Goal: Communication & Community: Answer question/provide support

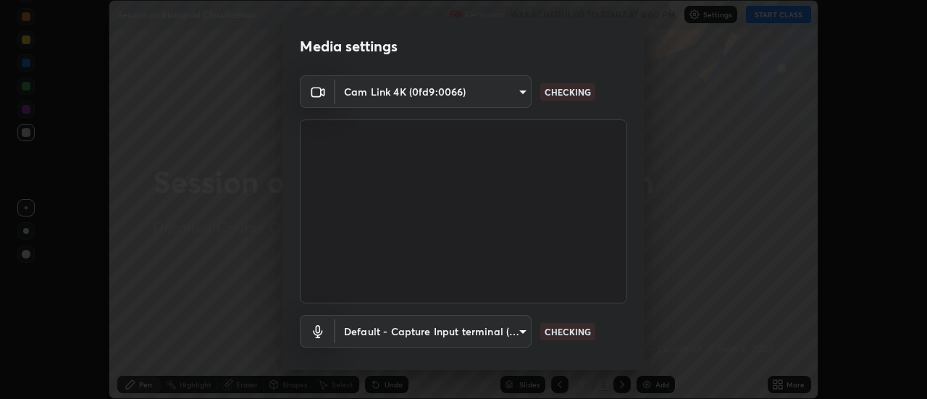
scroll to position [76, 0]
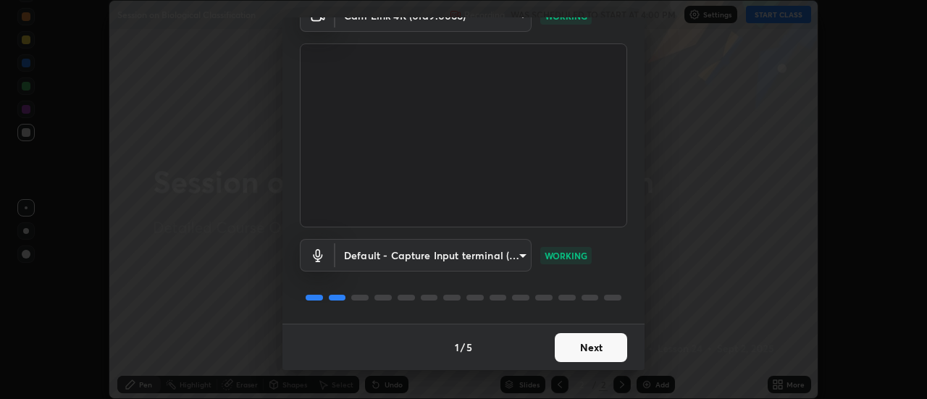
click at [587, 350] on button "Next" at bounding box center [591, 347] width 72 height 29
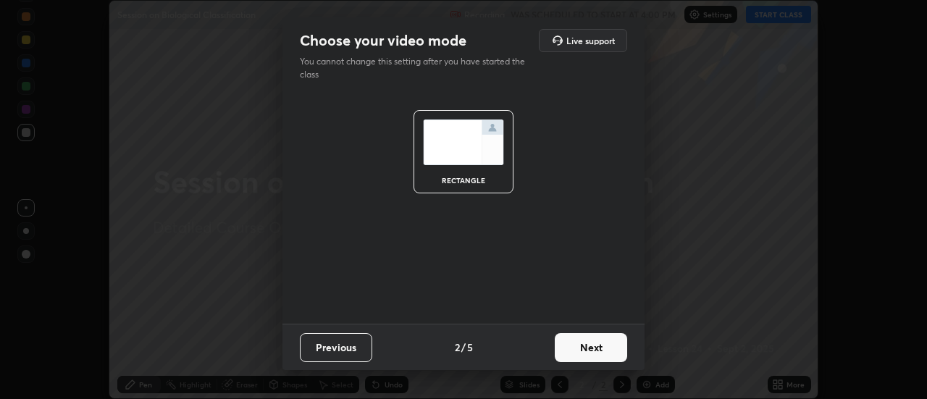
scroll to position [0, 0]
click at [588, 349] on button "Next" at bounding box center [591, 347] width 72 height 29
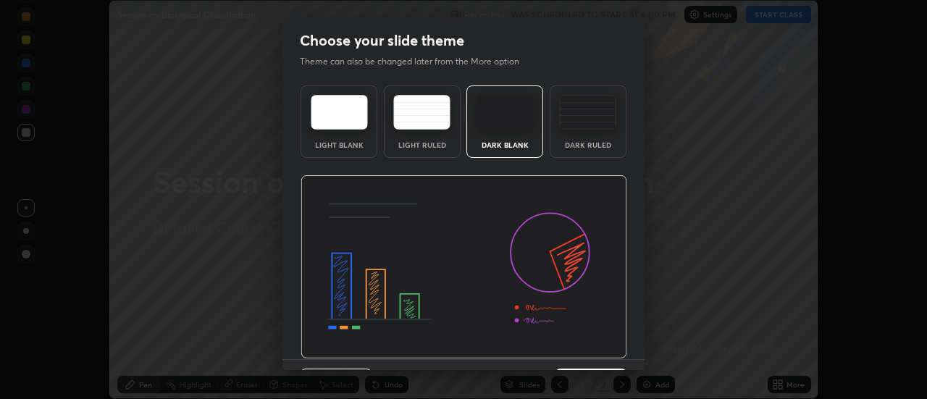
scroll to position [35, 0]
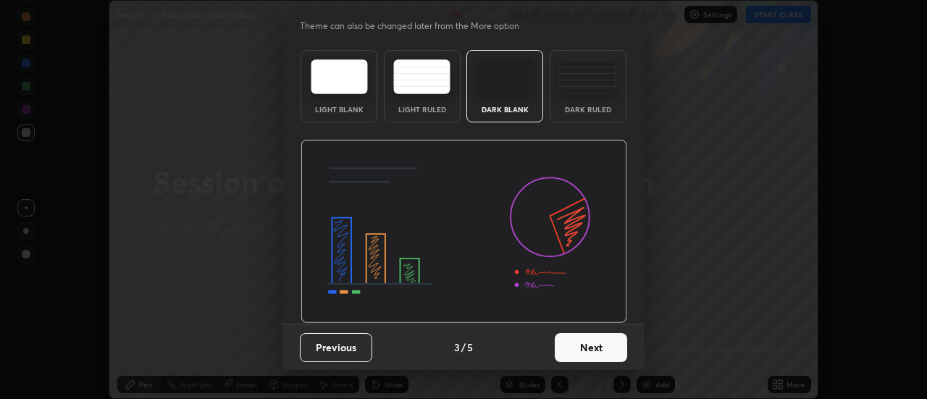
click at [596, 342] on button "Next" at bounding box center [591, 347] width 72 height 29
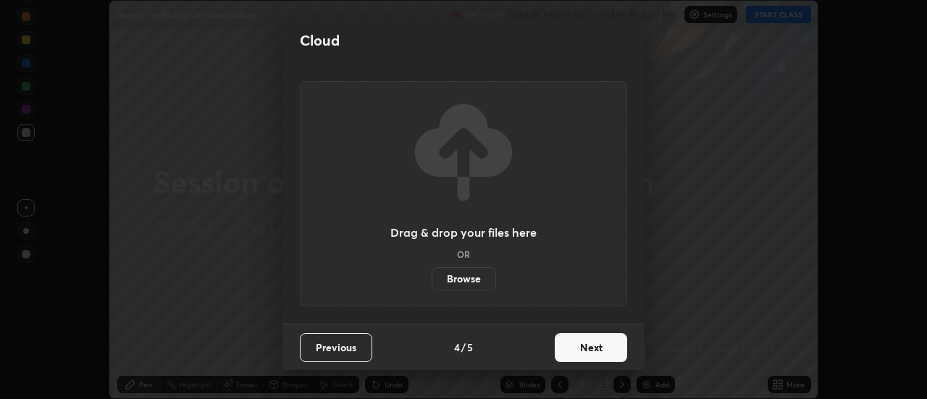
click at [595, 350] on button "Next" at bounding box center [591, 347] width 72 height 29
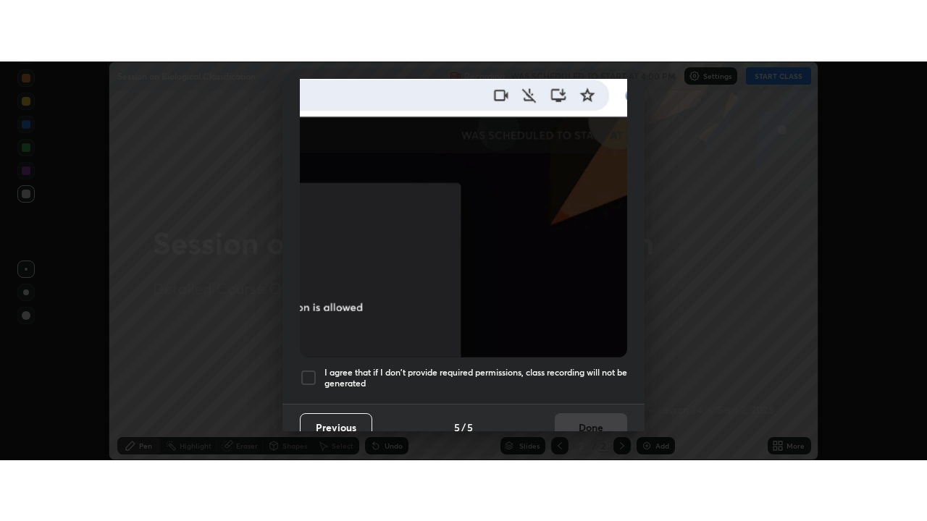
scroll to position [371, 0]
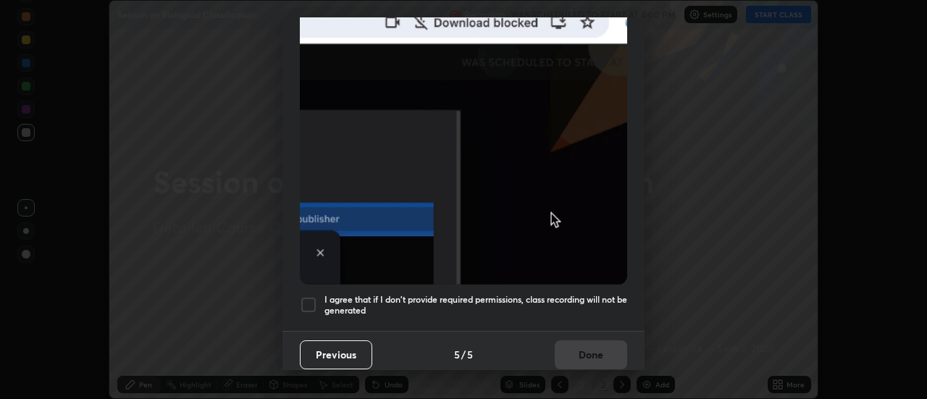
click at [314, 301] on div at bounding box center [308, 304] width 17 height 17
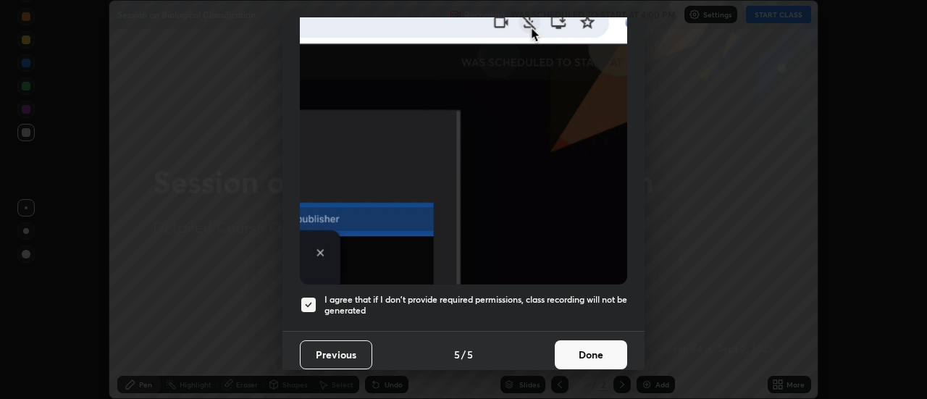
click at [588, 353] on button "Done" at bounding box center [591, 354] width 72 height 29
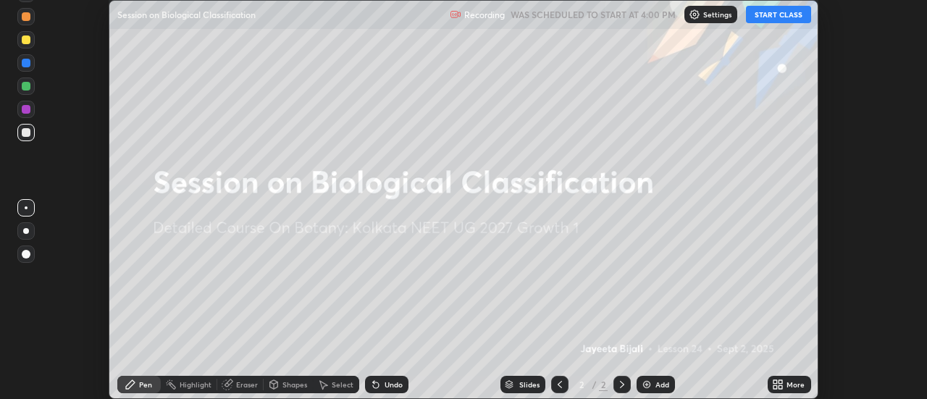
click at [795, 17] on button "START CLASS" at bounding box center [778, 14] width 65 height 17
click at [646, 384] on img at bounding box center [647, 385] width 12 height 12
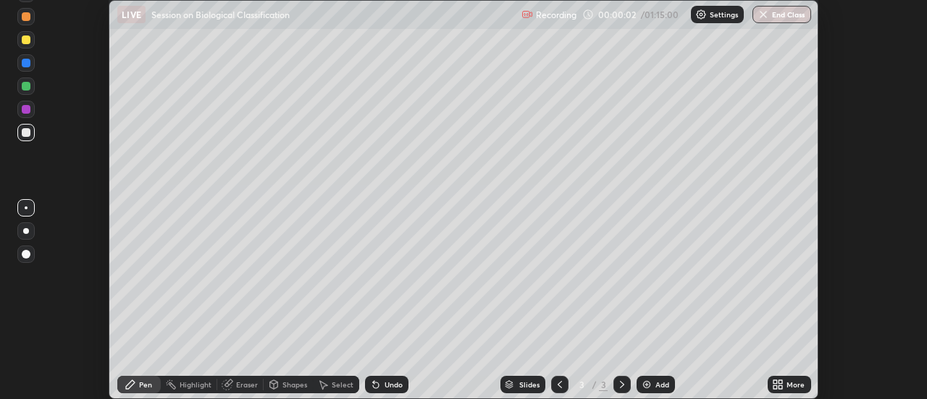
click at [781, 385] on icon at bounding box center [781, 387] width 4 height 4
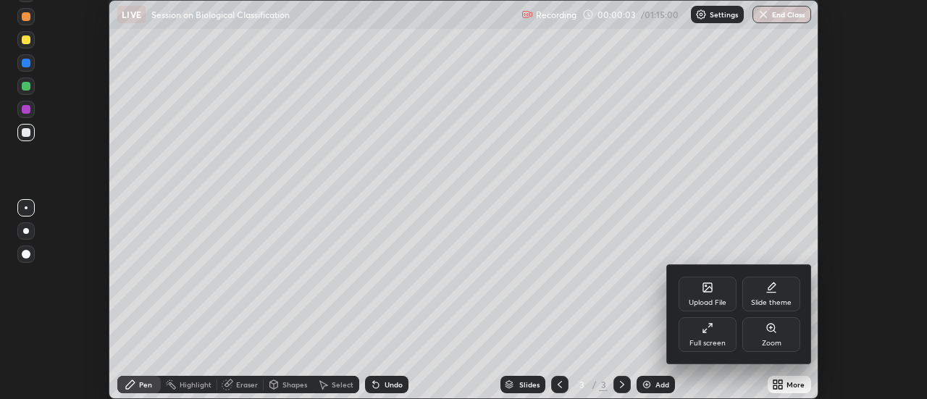
click at [709, 332] on icon at bounding box center [708, 328] width 12 height 12
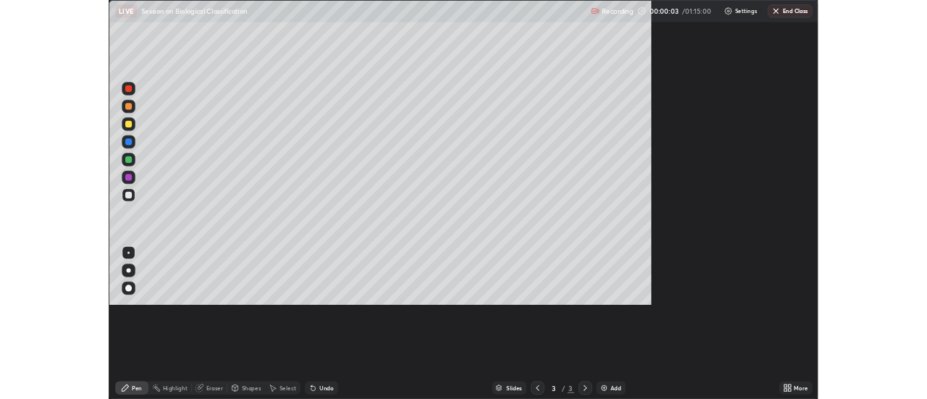
scroll to position [521, 927]
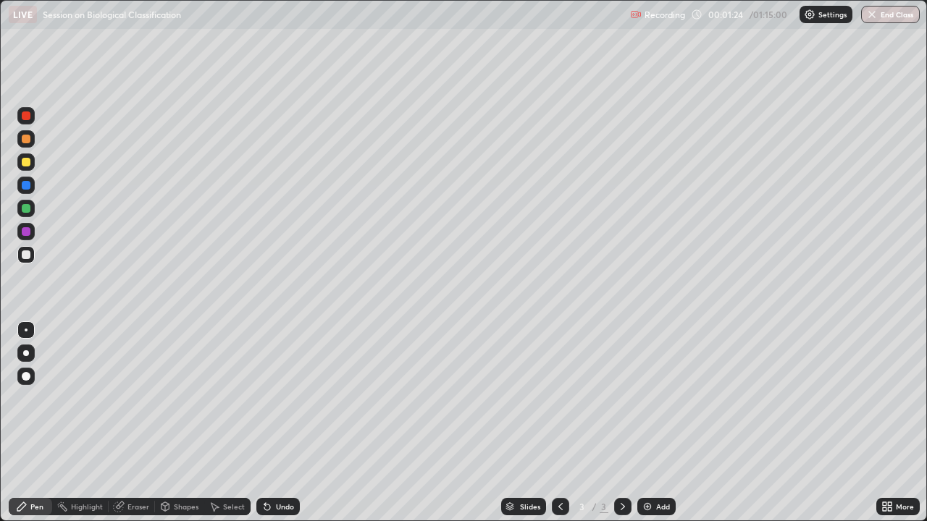
click at [26, 357] on div at bounding box center [25, 353] width 17 height 17
click at [27, 213] on div at bounding box center [25, 208] width 17 height 17
click at [25, 256] on div at bounding box center [26, 255] width 9 height 9
click at [282, 398] on div "Undo" at bounding box center [277, 506] width 43 height 17
click at [276, 398] on div "Undo" at bounding box center [285, 506] width 18 height 7
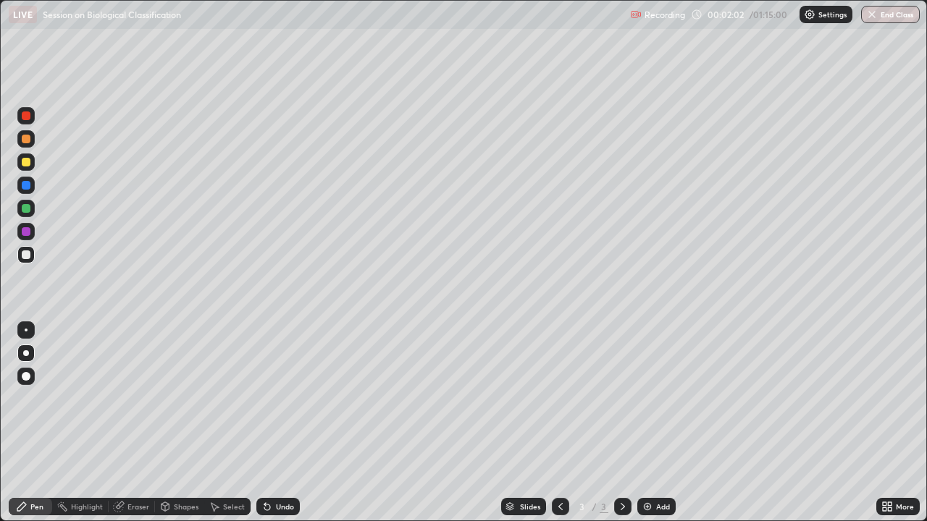
click at [276, 398] on div "Undo" at bounding box center [285, 506] width 18 height 7
click at [274, 398] on div "Undo" at bounding box center [277, 506] width 43 height 17
click at [273, 398] on div "Undo" at bounding box center [277, 506] width 43 height 17
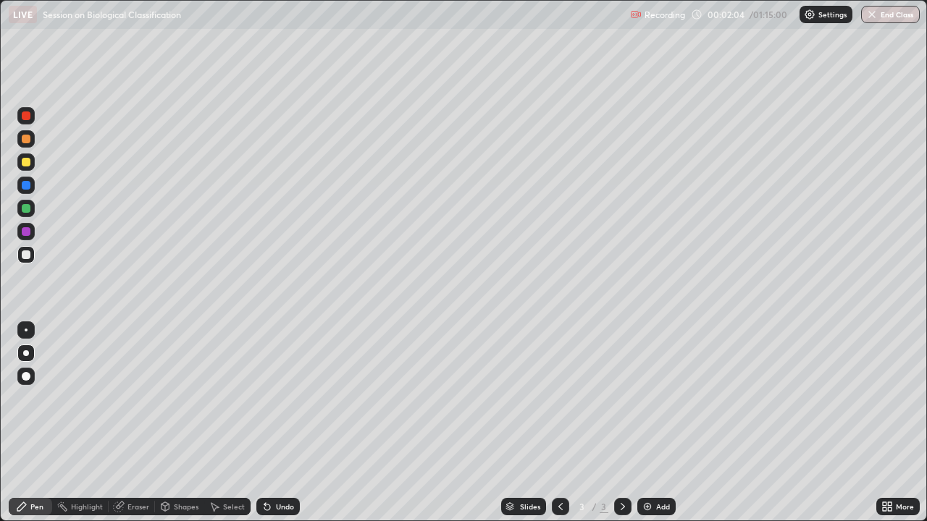
click at [27, 234] on div at bounding box center [26, 231] width 9 height 9
click at [23, 118] on div at bounding box center [26, 116] width 9 height 9
click at [27, 256] on div at bounding box center [26, 255] width 9 height 9
click at [27, 118] on div at bounding box center [26, 116] width 9 height 9
click at [26, 330] on div at bounding box center [26, 330] width 3 height 3
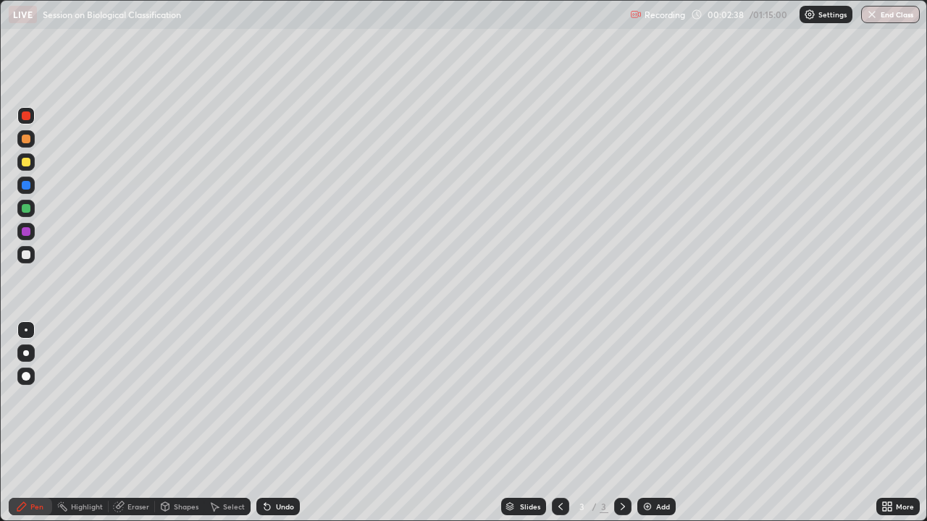
click at [27, 255] on div at bounding box center [26, 255] width 9 height 9
click at [29, 230] on div at bounding box center [26, 231] width 9 height 9
click at [27, 255] on div at bounding box center [26, 255] width 9 height 9
click at [26, 140] on div at bounding box center [26, 139] width 9 height 9
click at [26, 254] on div at bounding box center [26, 255] width 9 height 9
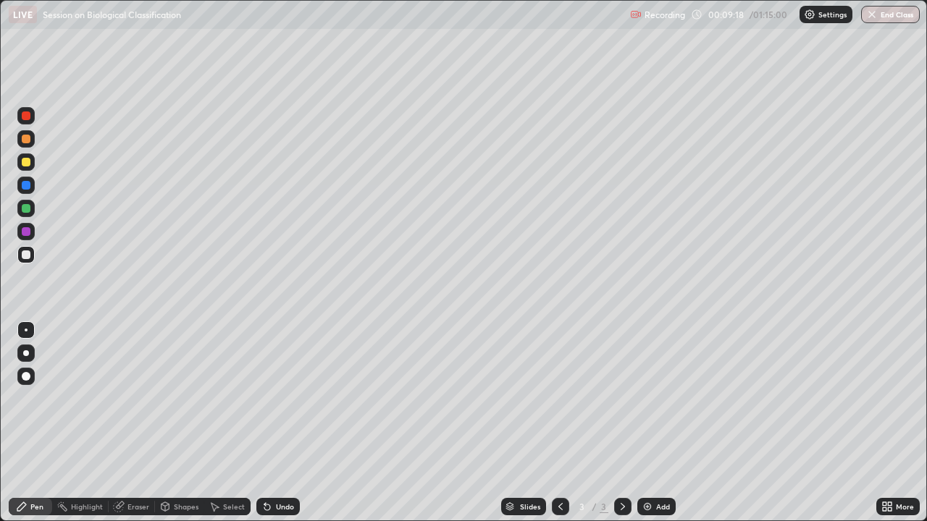
click at [277, 398] on div "Undo" at bounding box center [285, 506] width 18 height 7
click at [279, 398] on div "Undo" at bounding box center [285, 506] width 18 height 7
click at [30, 206] on div at bounding box center [25, 208] width 17 height 17
click at [35, 245] on div at bounding box center [25, 254] width 23 height 23
click at [27, 231] on div at bounding box center [26, 231] width 9 height 9
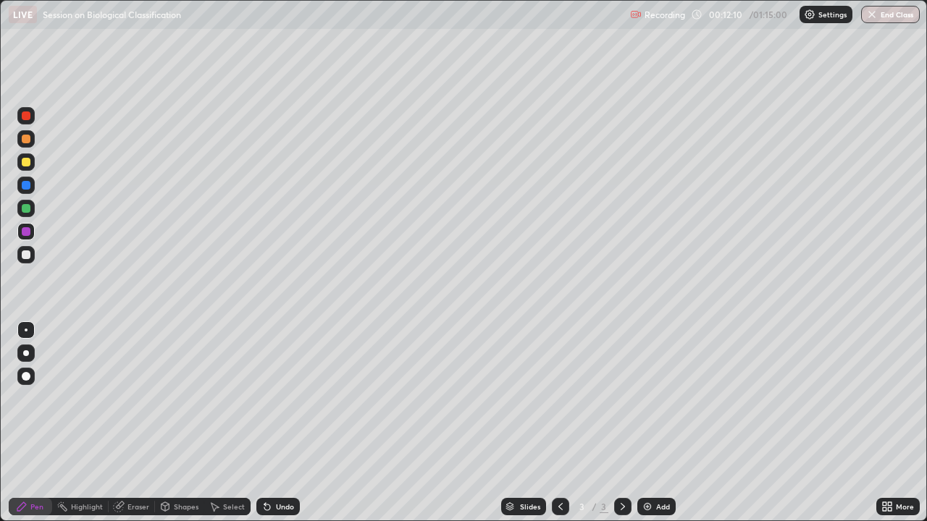
click at [277, 398] on div "Undo" at bounding box center [285, 506] width 18 height 7
click at [22, 206] on div at bounding box center [26, 208] width 9 height 9
click at [25, 257] on div at bounding box center [26, 255] width 9 height 9
click at [278, 398] on div "Undo" at bounding box center [285, 506] width 18 height 7
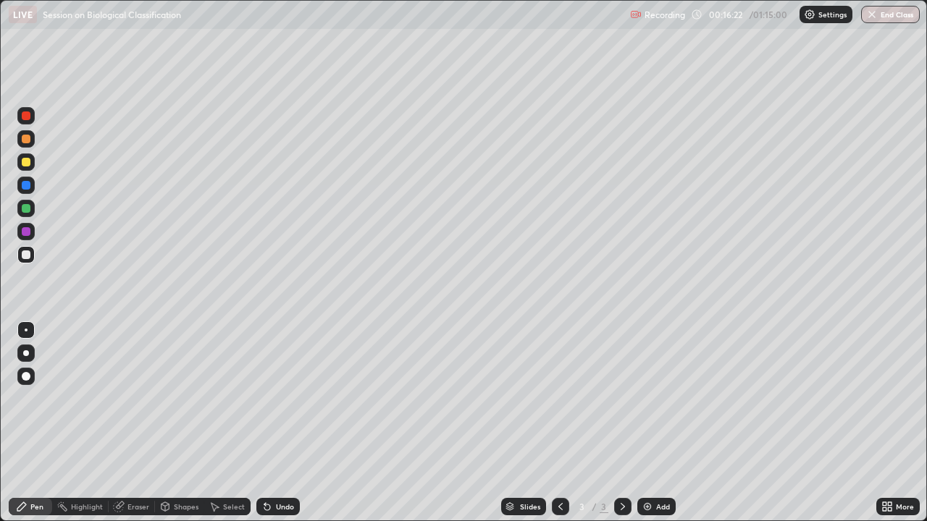
click at [22, 116] on div at bounding box center [26, 116] width 9 height 9
click at [26, 257] on div at bounding box center [26, 255] width 9 height 9
click at [31, 117] on div at bounding box center [25, 115] width 17 height 17
click at [25, 257] on div at bounding box center [26, 255] width 9 height 9
click at [647, 398] on img at bounding box center [648, 507] width 12 height 12
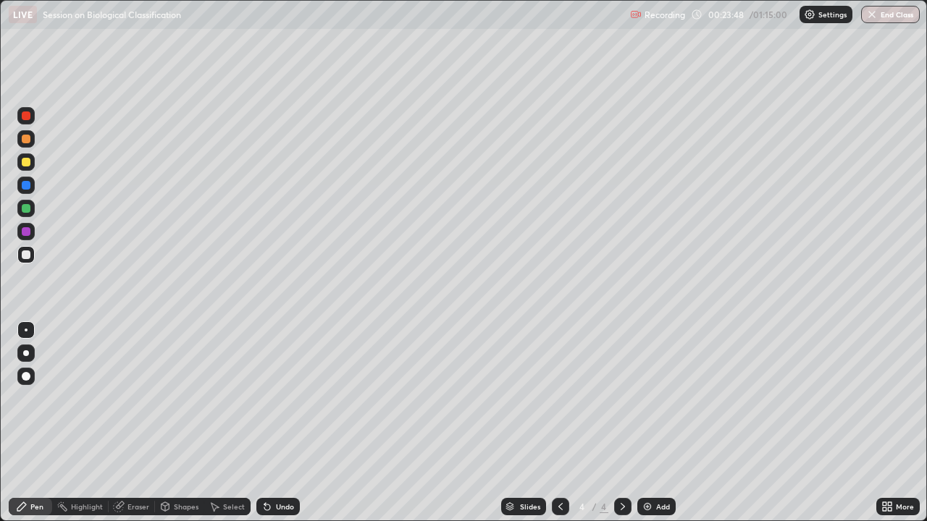
click at [25, 354] on div at bounding box center [26, 353] width 6 height 6
click at [25, 208] on div at bounding box center [26, 208] width 9 height 9
click at [24, 256] on div at bounding box center [26, 255] width 9 height 9
click at [26, 330] on div at bounding box center [26, 330] width 3 height 3
click at [24, 351] on div at bounding box center [26, 353] width 6 height 6
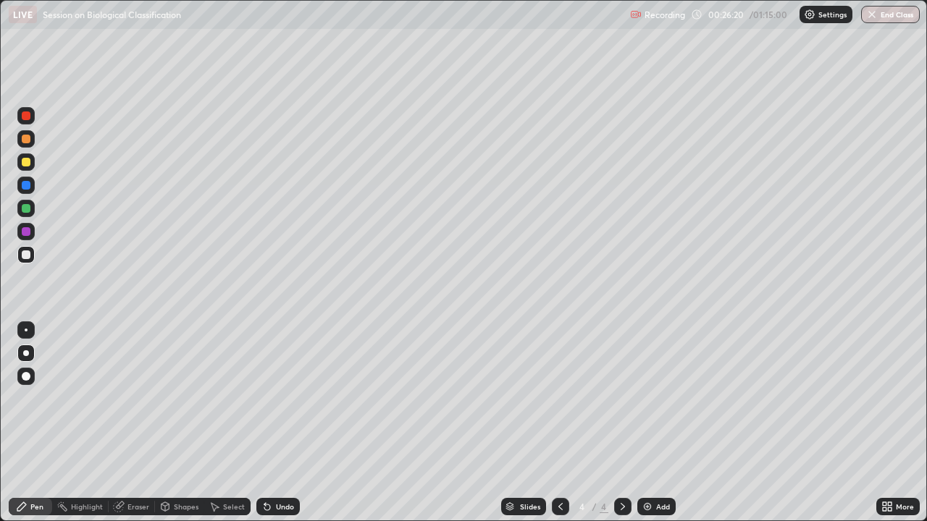
click at [28, 334] on div at bounding box center [25, 329] width 17 height 17
click at [22, 232] on div at bounding box center [26, 231] width 9 height 9
click at [31, 256] on div at bounding box center [25, 254] width 17 height 17
click at [276, 398] on div "Undo" at bounding box center [285, 506] width 18 height 7
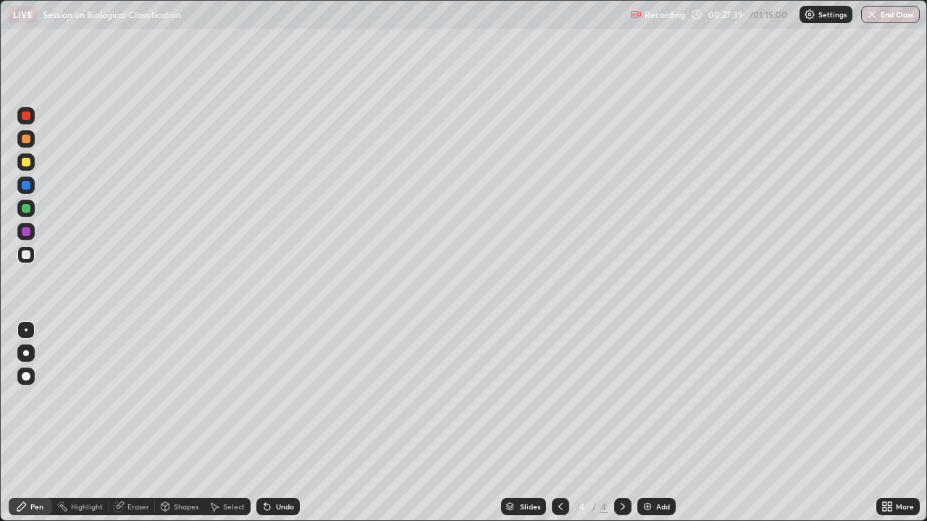
click at [20, 212] on div at bounding box center [25, 208] width 17 height 17
click at [27, 254] on div at bounding box center [26, 255] width 9 height 9
click at [127, 398] on div "Eraser" at bounding box center [138, 506] width 22 height 7
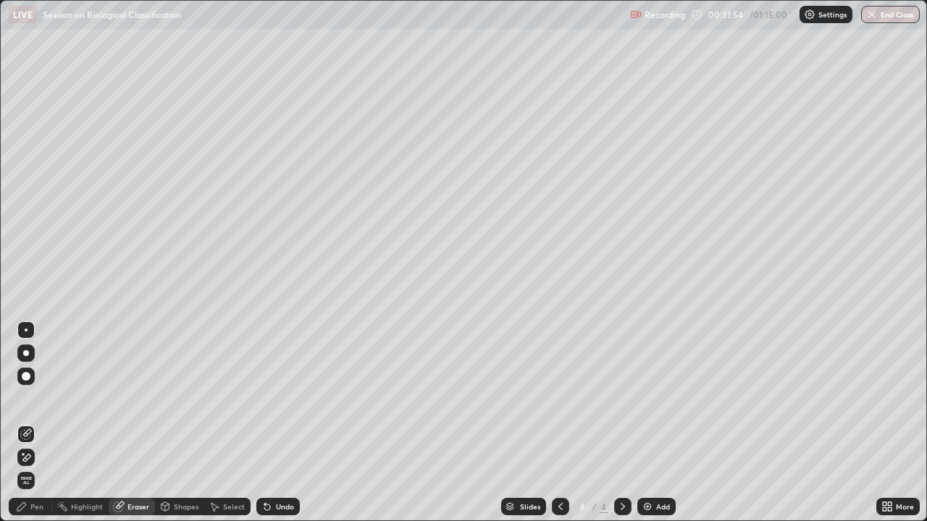
click at [37, 398] on div "Pen" at bounding box center [36, 506] width 13 height 7
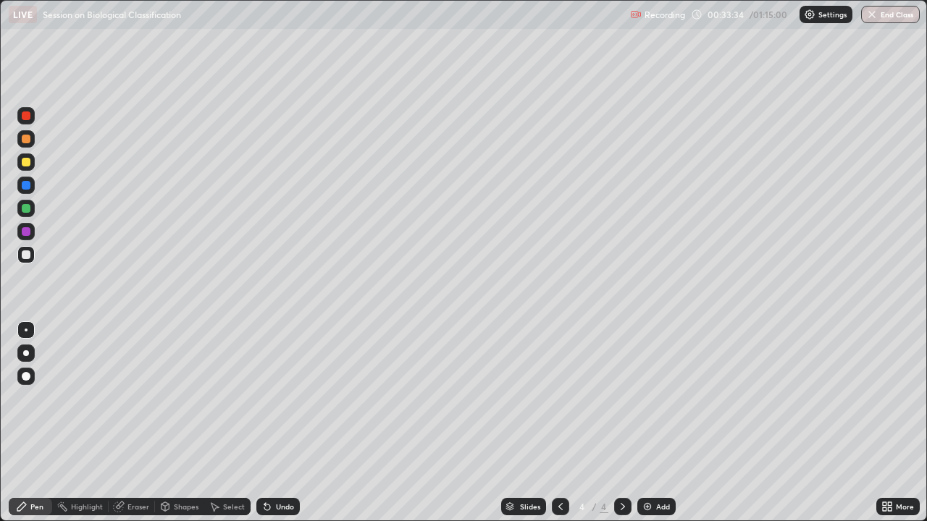
click at [25, 164] on div at bounding box center [26, 162] width 9 height 9
click at [28, 141] on div at bounding box center [26, 139] width 9 height 9
click at [20, 253] on div at bounding box center [25, 254] width 17 height 17
click at [28, 143] on div at bounding box center [26, 139] width 9 height 9
click at [27, 255] on div at bounding box center [26, 255] width 9 height 9
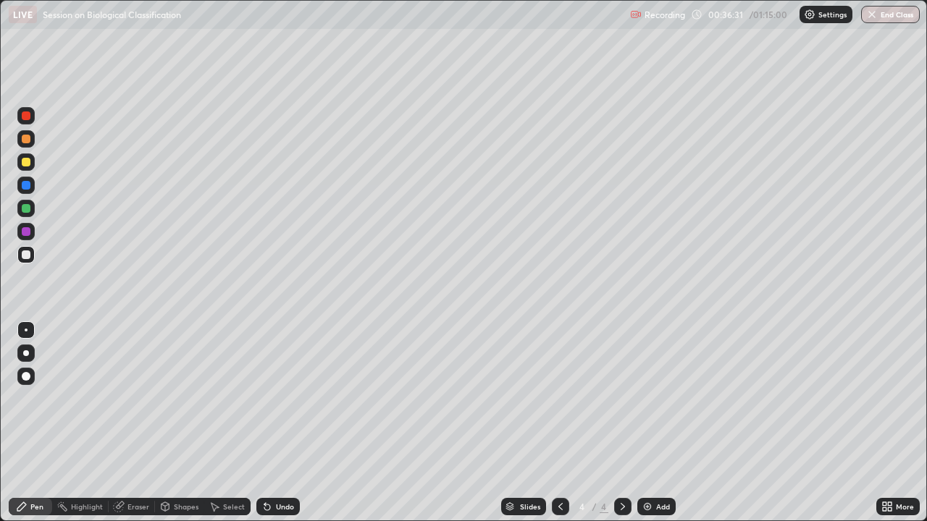
click at [268, 398] on icon at bounding box center [267, 507] width 12 height 12
click at [26, 209] on div at bounding box center [26, 208] width 9 height 9
click at [26, 256] on div at bounding box center [26, 255] width 9 height 9
click at [647, 398] on img at bounding box center [648, 507] width 12 height 12
click at [26, 353] on div at bounding box center [26, 353] width 6 height 6
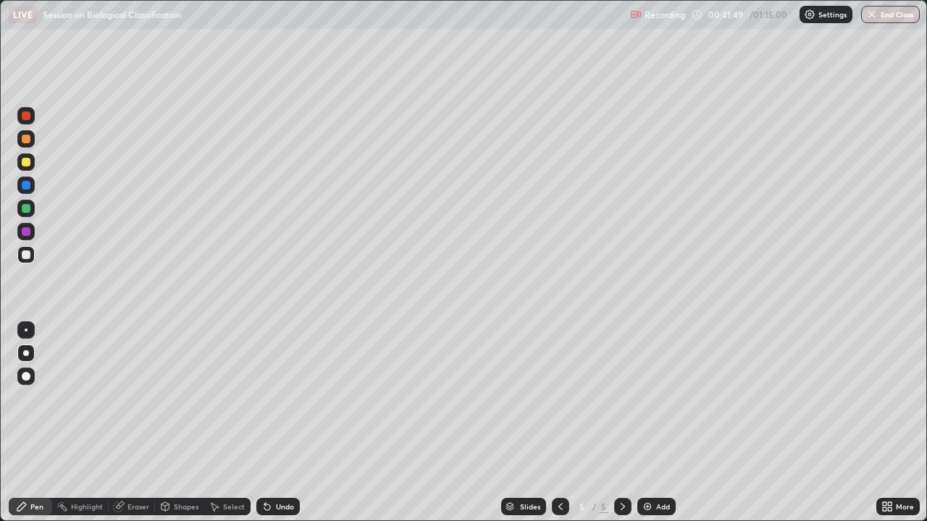
click at [29, 211] on div at bounding box center [26, 208] width 9 height 9
click at [27, 256] on div at bounding box center [26, 255] width 9 height 9
click at [28, 164] on div at bounding box center [26, 162] width 9 height 9
click at [272, 398] on div "Undo" at bounding box center [277, 506] width 43 height 17
click at [276, 398] on div "Undo" at bounding box center [285, 506] width 18 height 7
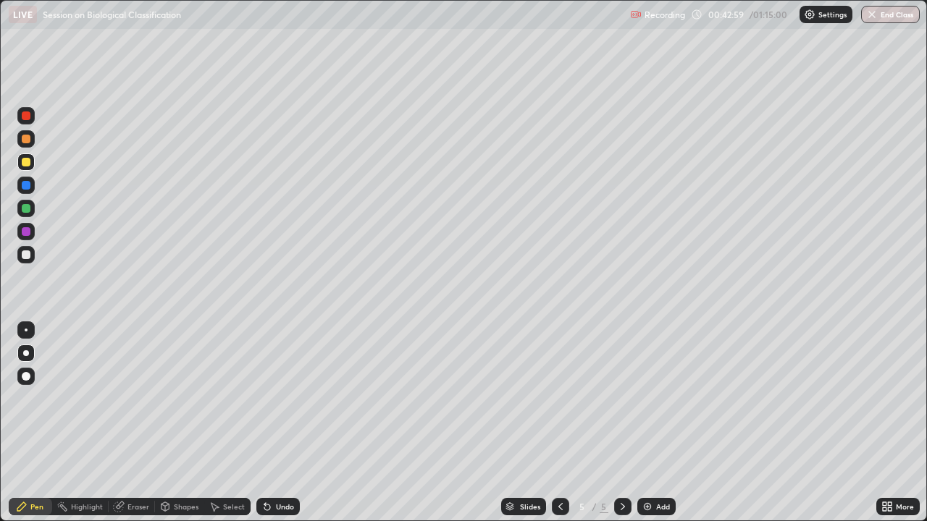
click at [26, 330] on div at bounding box center [26, 330] width 3 height 3
click at [274, 398] on div "Undo" at bounding box center [277, 506] width 43 height 17
click at [273, 398] on div "Undo" at bounding box center [277, 506] width 43 height 17
click at [29, 259] on div at bounding box center [25, 254] width 17 height 17
click at [25, 138] on div at bounding box center [26, 139] width 9 height 9
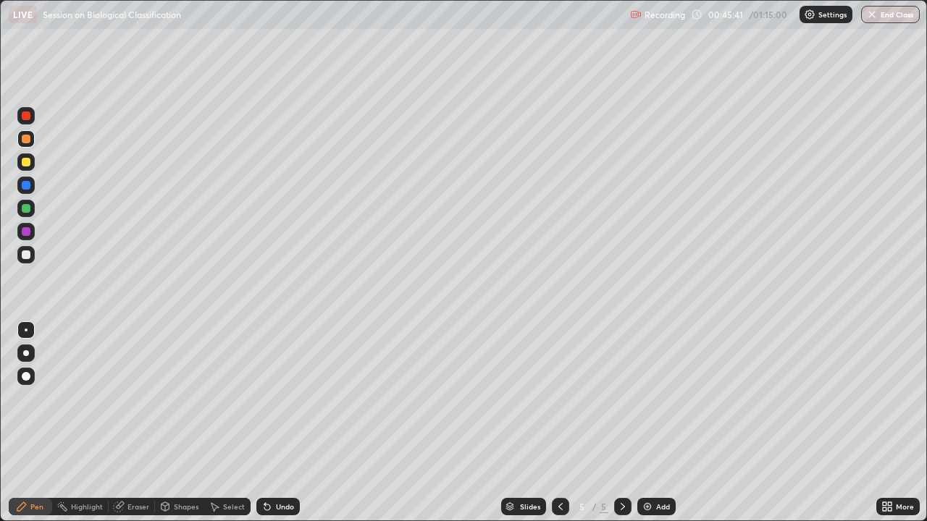
click at [28, 117] on div at bounding box center [26, 116] width 9 height 9
click at [28, 255] on div at bounding box center [26, 255] width 9 height 9
click at [276, 398] on div "Undo" at bounding box center [285, 506] width 18 height 7
click at [278, 398] on div "Undo" at bounding box center [285, 506] width 18 height 7
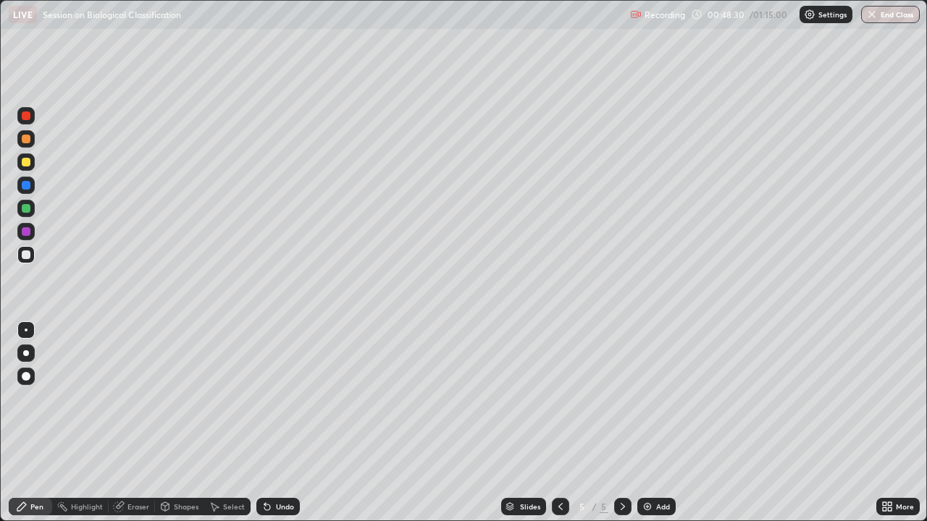
click at [273, 398] on div "Undo" at bounding box center [277, 506] width 43 height 17
click at [258, 398] on div "Undo" at bounding box center [277, 506] width 43 height 17
click at [276, 398] on div "Undo" at bounding box center [285, 506] width 18 height 7
click at [277, 398] on div "Undo" at bounding box center [285, 506] width 18 height 7
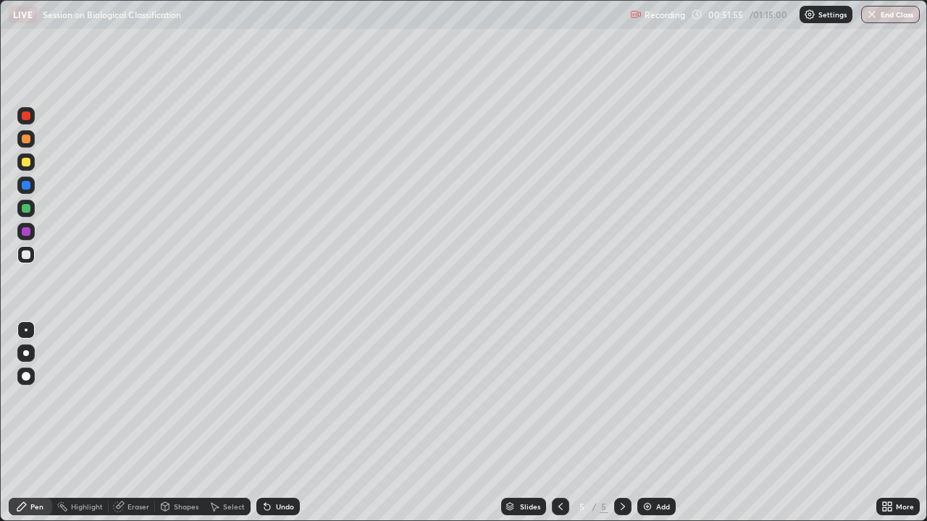
click at [28, 142] on div at bounding box center [26, 139] width 9 height 9
click at [279, 398] on div "Undo" at bounding box center [285, 506] width 18 height 7
click at [277, 398] on div "Undo" at bounding box center [285, 506] width 18 height 7
click at [25, 256] on div at bounding box center [26, 255] width 9 height 9
click at [644, 398] on img at bounding box center [648, 507] width 12 height 12
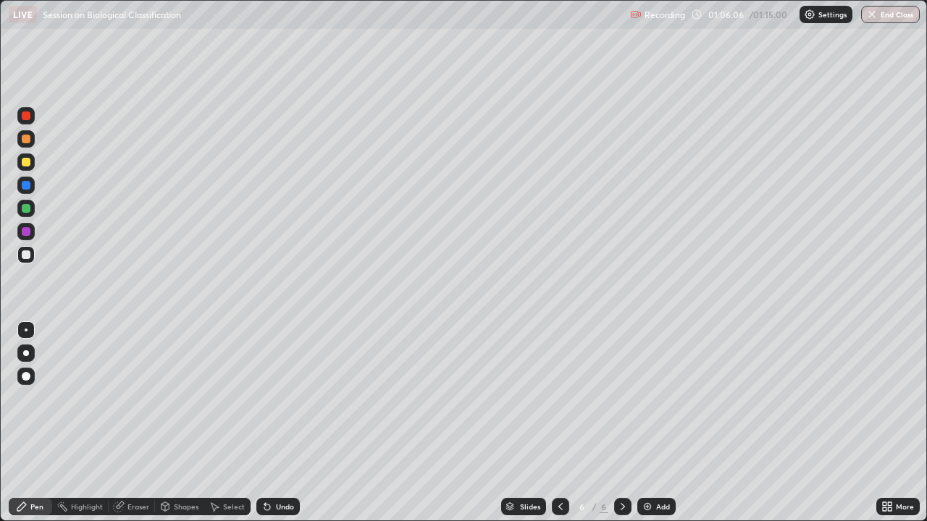
click at [28, 356] on div at bounding box center [25, 353] width 17 height 17
click at [29, 210] on div at bounding box center [26, 208] width 9 height 9
click at [25, 256] on div at bounding box center [26, 255] width 9 height 9
click at [276, 398] on div "Undo" at bounding box center [285, 506] width 18 height 7
click at [25, 161] on div at bounding box center [26, 162] width 9 height 9
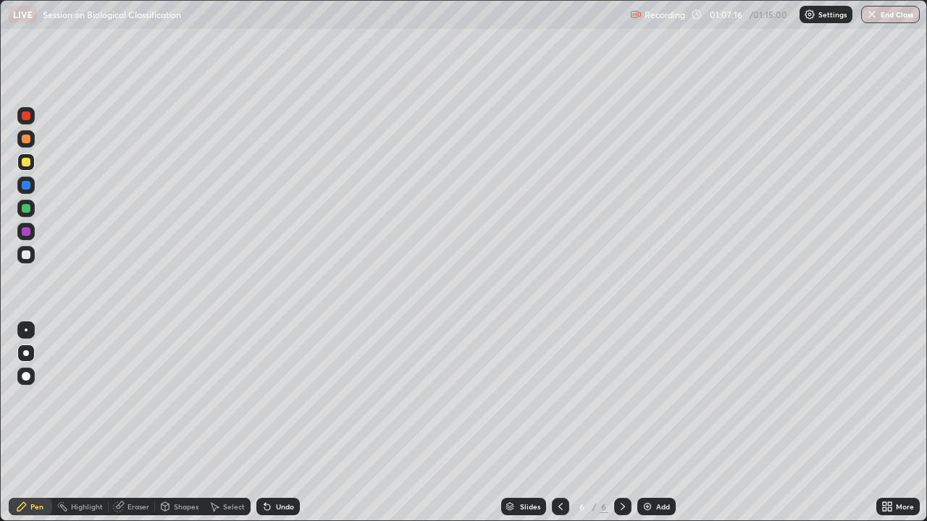
click at [26, 330] on div at bounding box center [26, 330] width 3 height 3
click at [282, 398] on div "Undo" at bounding box center [285, 506] width 18 height 7
click at [283, 398] on div "Undo" at bounding box center [285, 506] width 18 height 7
click at [282, 398] on div "Undo" at bounding box center [285, 506] width 18 height 7
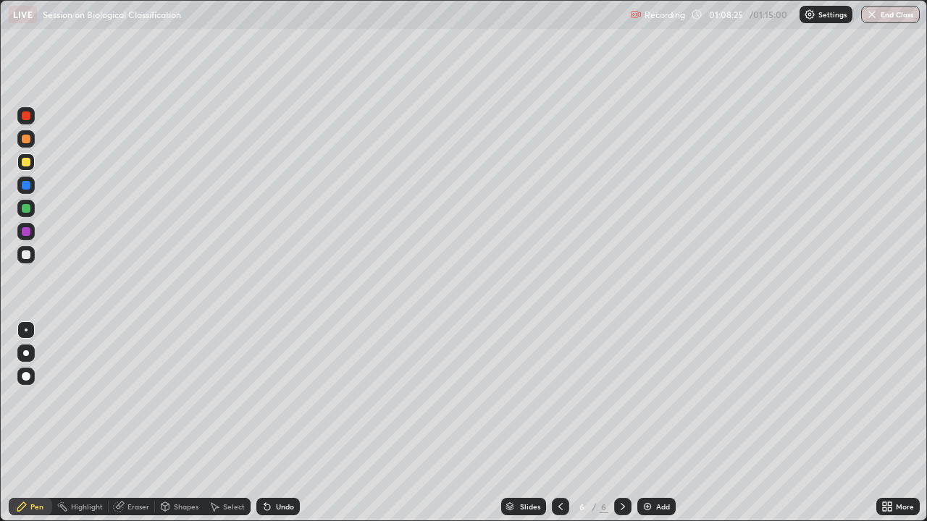
click at [283, 398] on div "Undo" at bounding box center [285, 506] width 18 height 7
click at [28, 257] on div at bounding box center [26, 255] width 9 height 9
click at [271, 398] on div "Undo" at bounding box center [277, 506] width 43 height 17
click at [28, 160] on div at bounding box center [26, 162] width 9 height 9
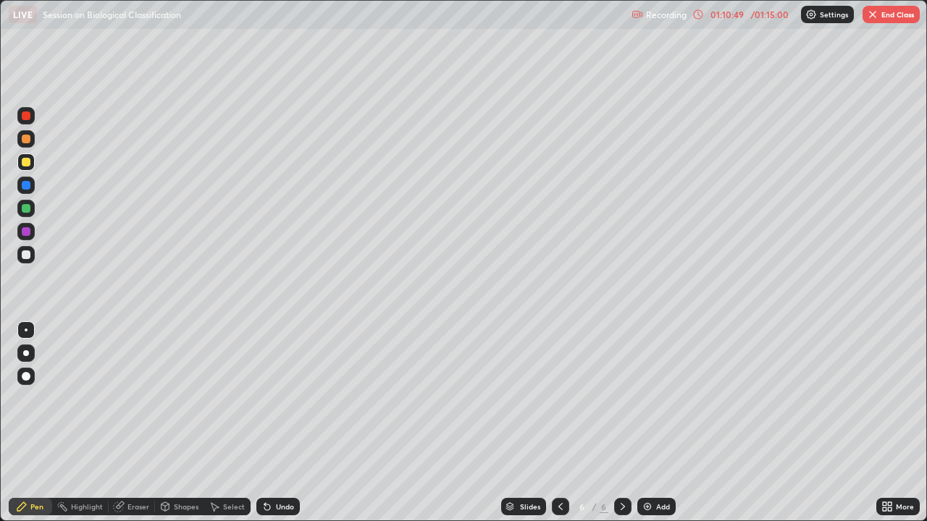
click at [30, 257] on div at bounding box center [26, 255] width 9 height 9
click at [269, 398] on icon at bounding box center [267, 507] width 12 height 12
click at [22, 140] on div at bounding box center [26, 139] width 9 height 9
click at [278, 398] on div "Undo" at bounding box center [285, 506] width 18 height 7
click at [25, 255] on div at bounding box center [26, 255] width 9 height 9
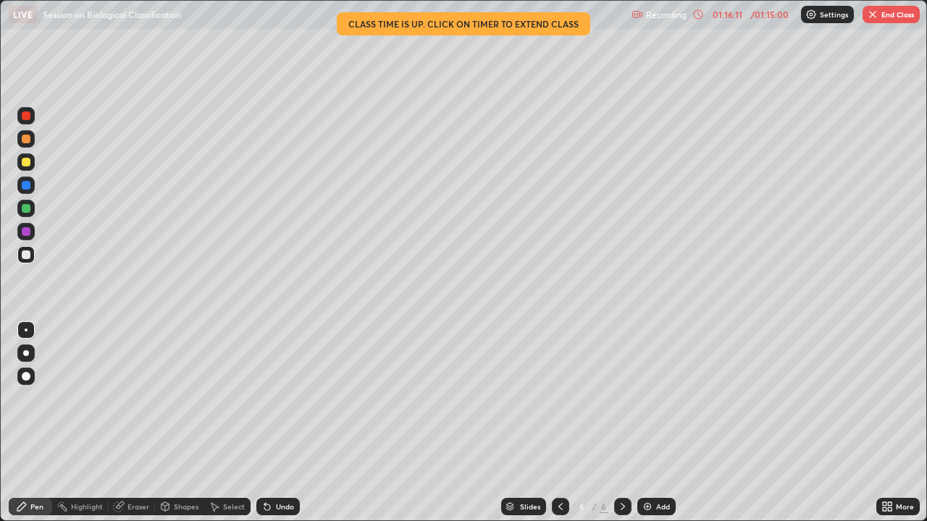
click at [894, 14] on button "End Class" at bounding box center [890, 14] width 57 height 17
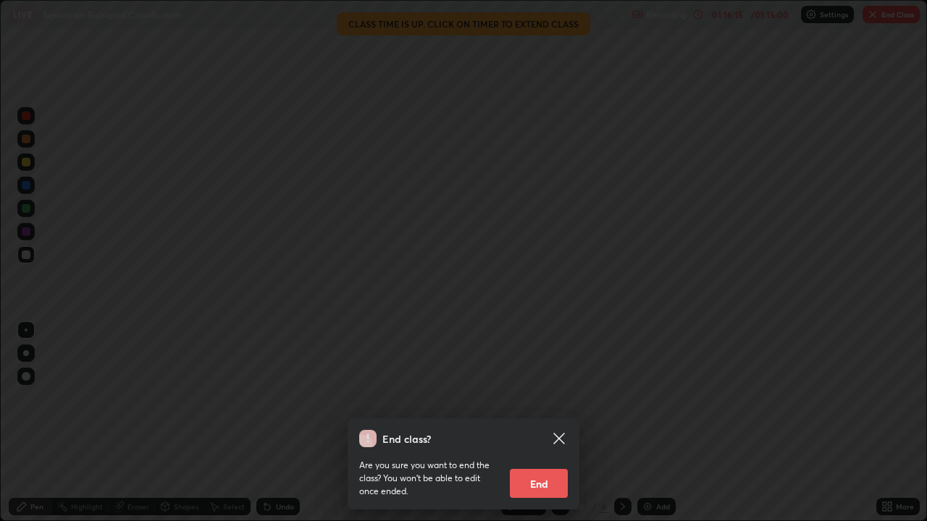
click at [545, 398] on button "End" at bounding box center [539, 483] width 58 height 29
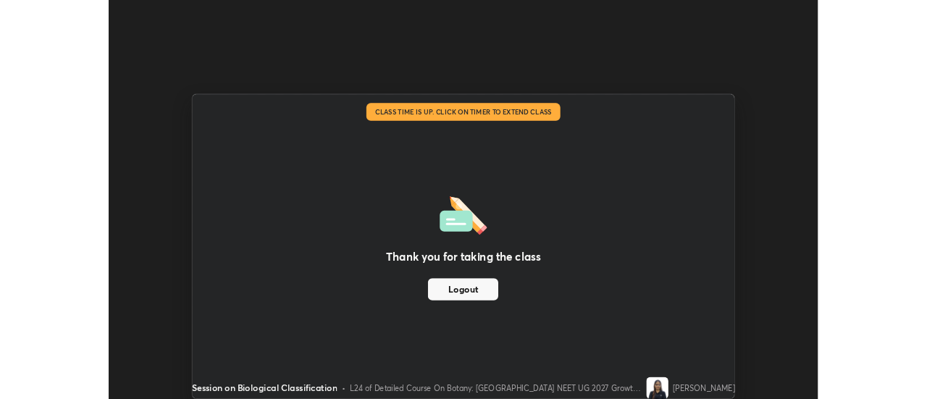
scroll to position [72010, 71482]
